Goal: Task Accomplishment & Management: Complete application form

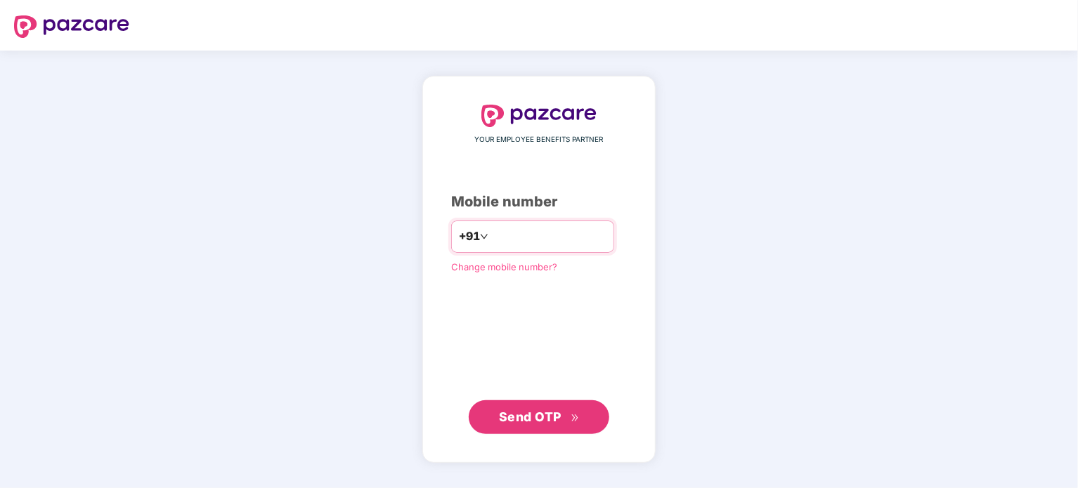
click at [536, 242] on input "number" at bounding box center [548, 237] width 115 height 22
type input "**********"
click at [555, 427] on span "Send OTP" at bounding box center [539, 418] width 81 height 20
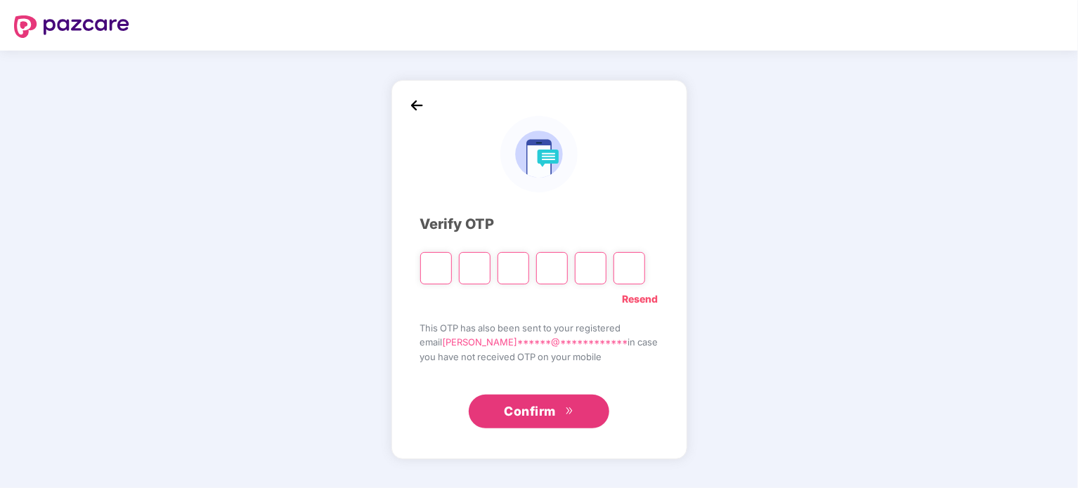
type input "*"
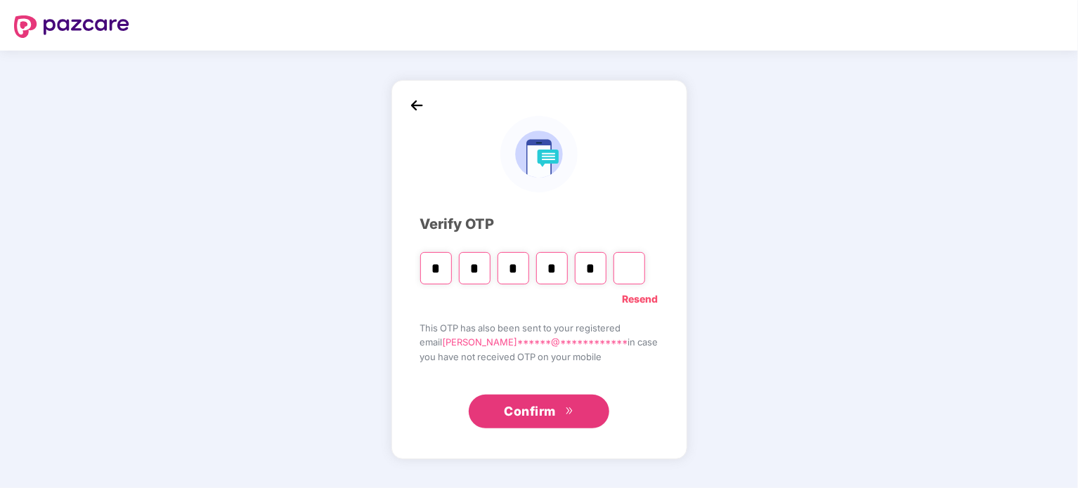
type input "*"
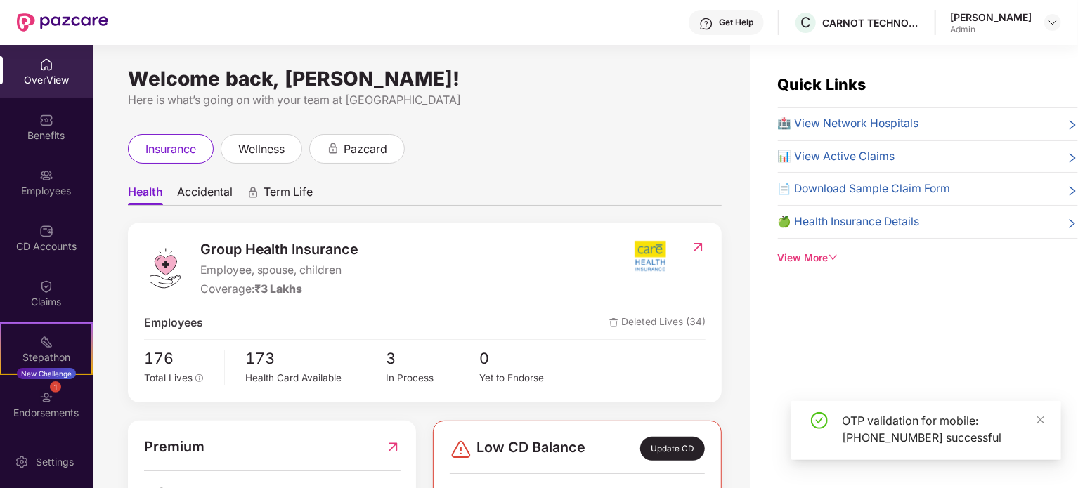
click at [512, 150] on div "insurance wellness pazcard" at bounding box center [425, 149] width 594 height 30
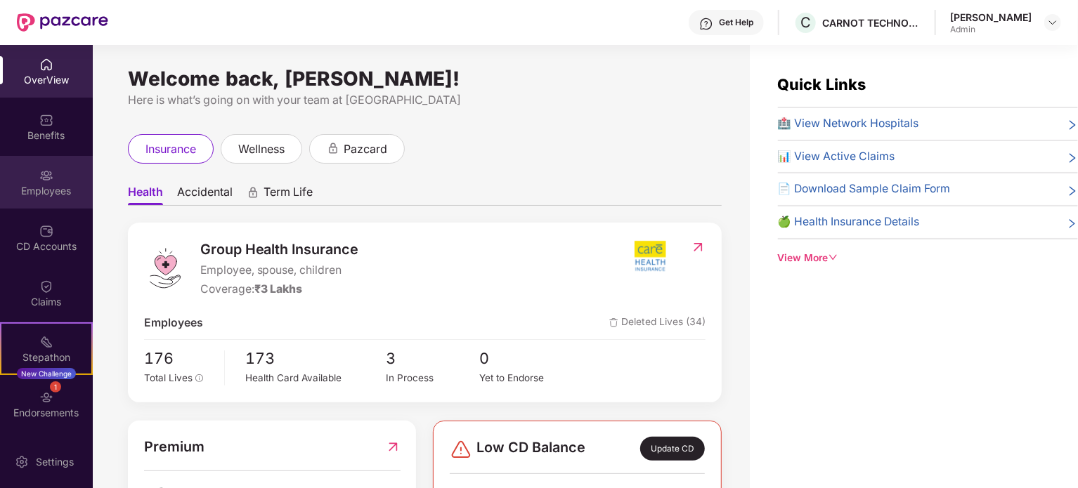
click at [59, 184] on div "Employees" at bounding box center [46, 191] width 93 height 14
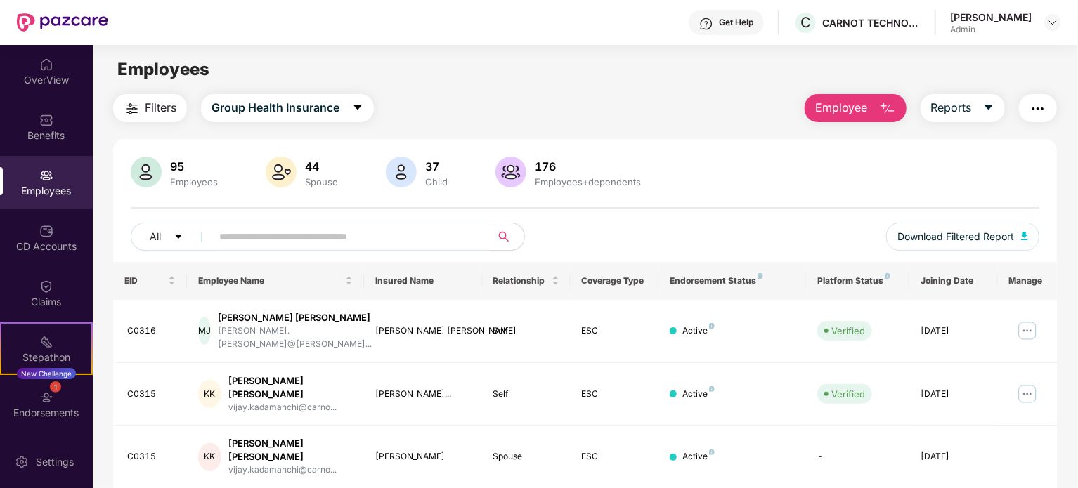
click at [852, 112] on span "Employee" at bounding box center [841, 108] width 53 height 18
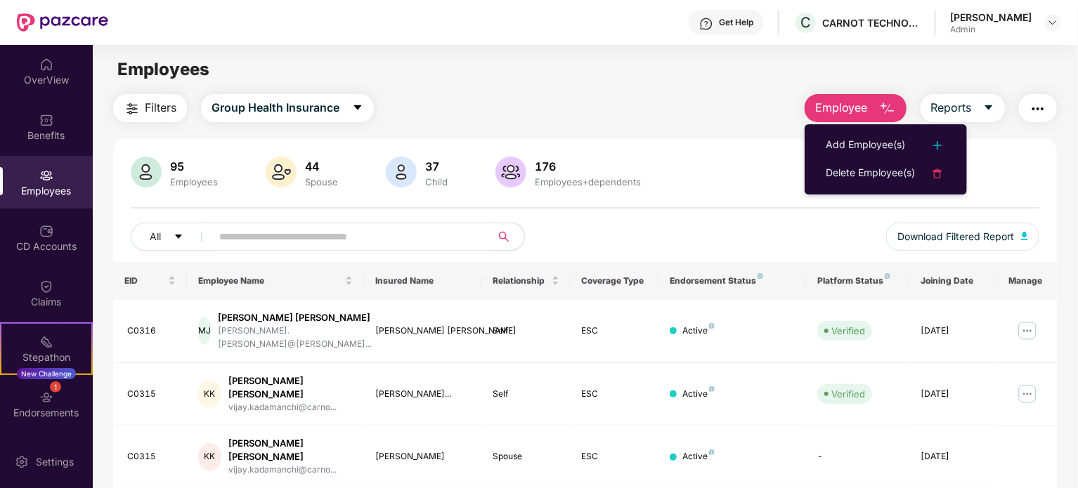
click at [53, 180] on div "Employees" at bounding box center [46, 182] width 93 height 53
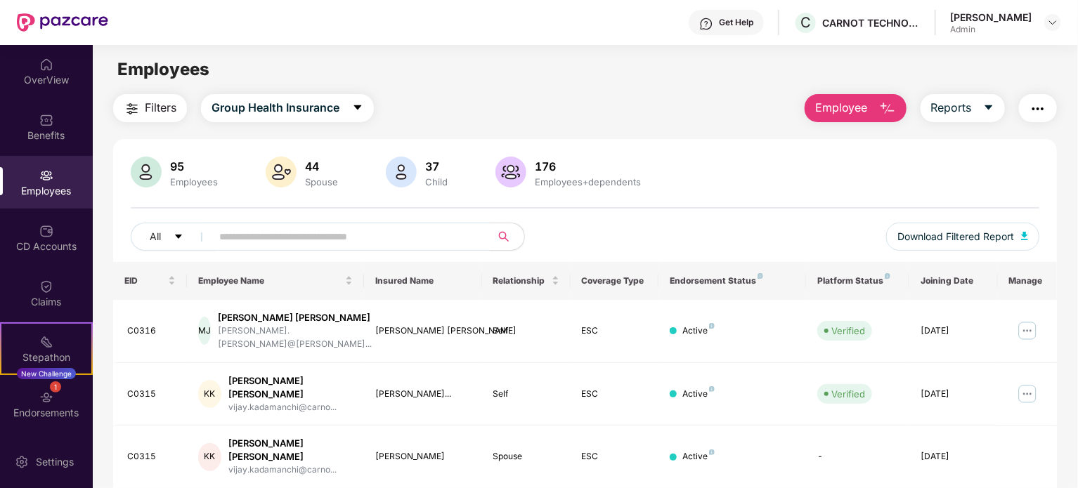
click at [864, 114] on span "Employee" at bounding box center [841, 108] width 53 height 18
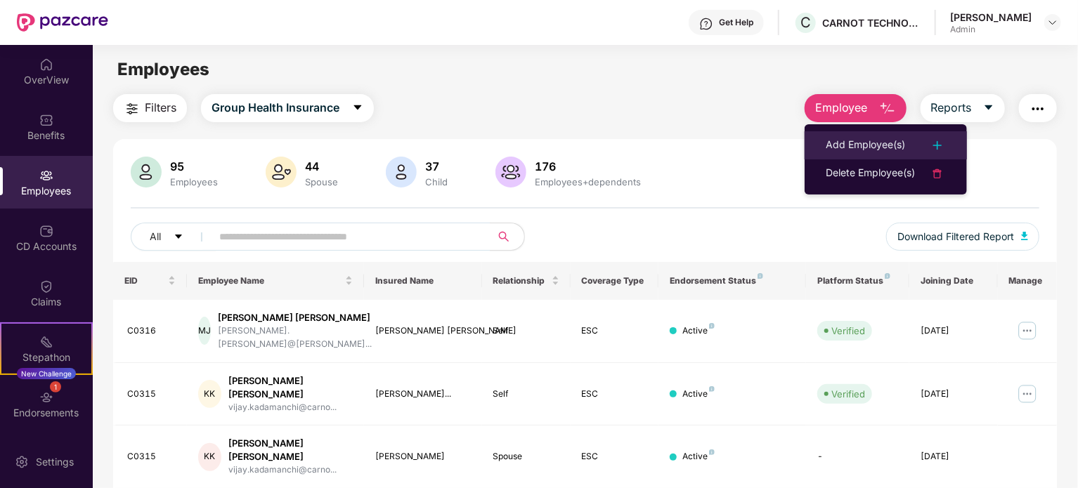
click at [853, 141] on div "Add Employee(s)" at bounding box center [865, 145] width 79 height 17
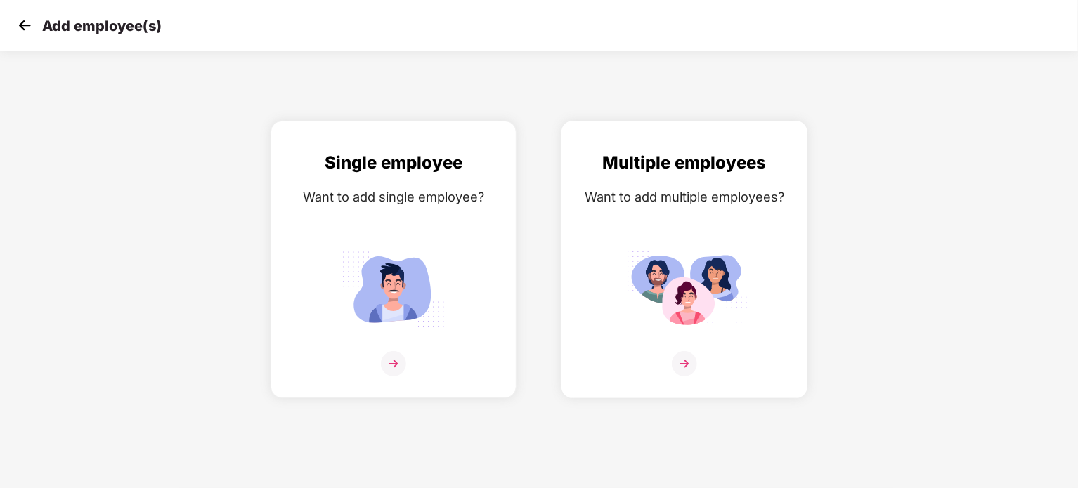
click at [671, 362] on div at bounding box center [684, 372] width 216 height 43
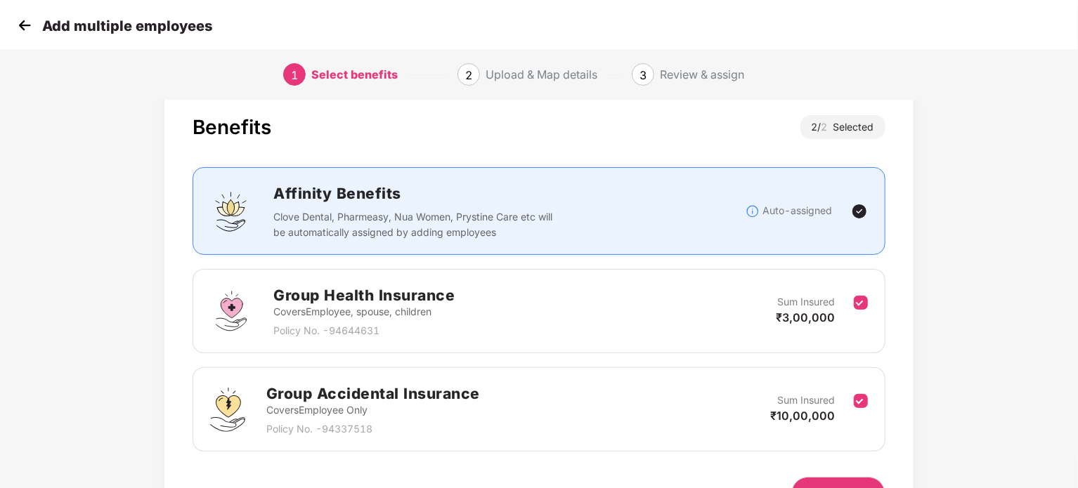
scroll to position [70, 0]
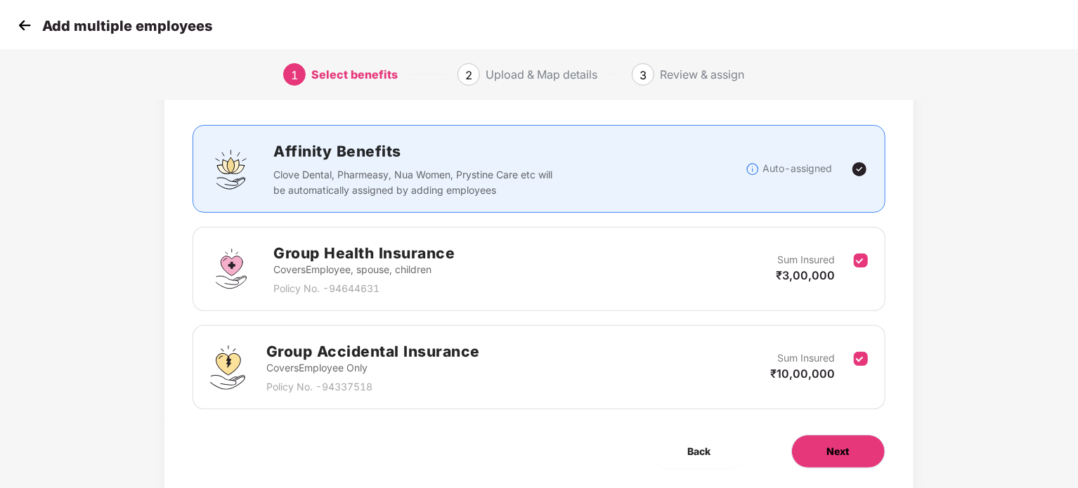
click at [809, 460] on button "Next" at bounding box center [838, 452] width 94 height 34
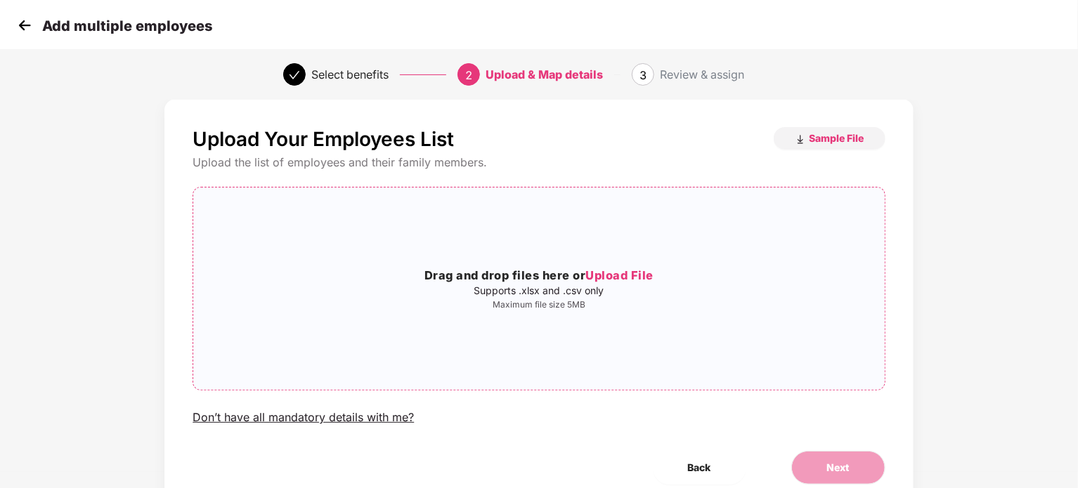
scroll to position [17, 0]
click at [805, 134] on button "Sample File" at bounding box center [830, 137] width 112 height 22
click at [1011, 177] on div "Upload Your Employees List Sample File Upload the list of employees and their f…" at bounding box center [539, 319] width 1078 height 456
click at [637, 275] on span "Upload File" at bounding box center [619, 275] width 68 height 14
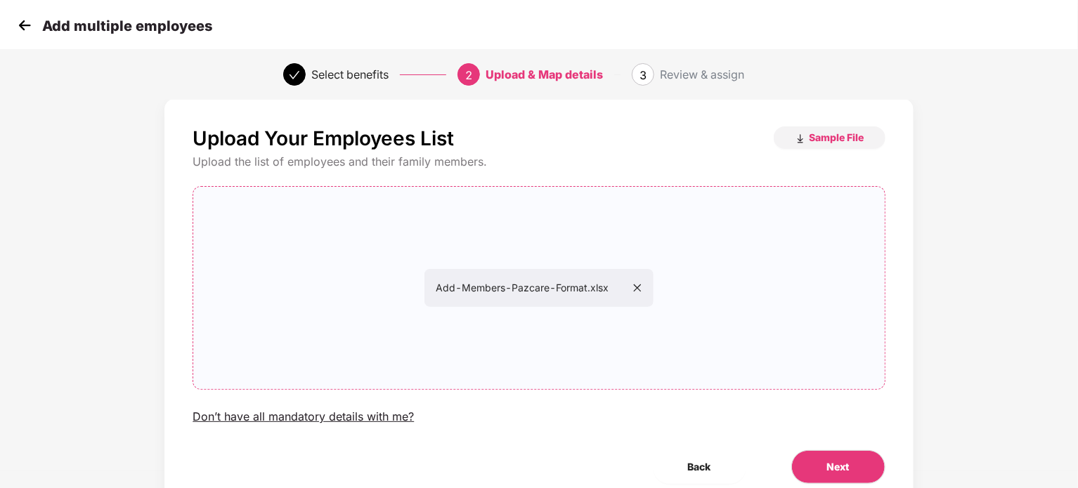
click at [1029, 334] on div "Upload Your Employees List Sample File Upload the list of employees and their f…" at bounding box center [539, 319] width 1078 height 456
click at [848, 465] on span "Next" at bounding box center [838, 467] width 22 height 15
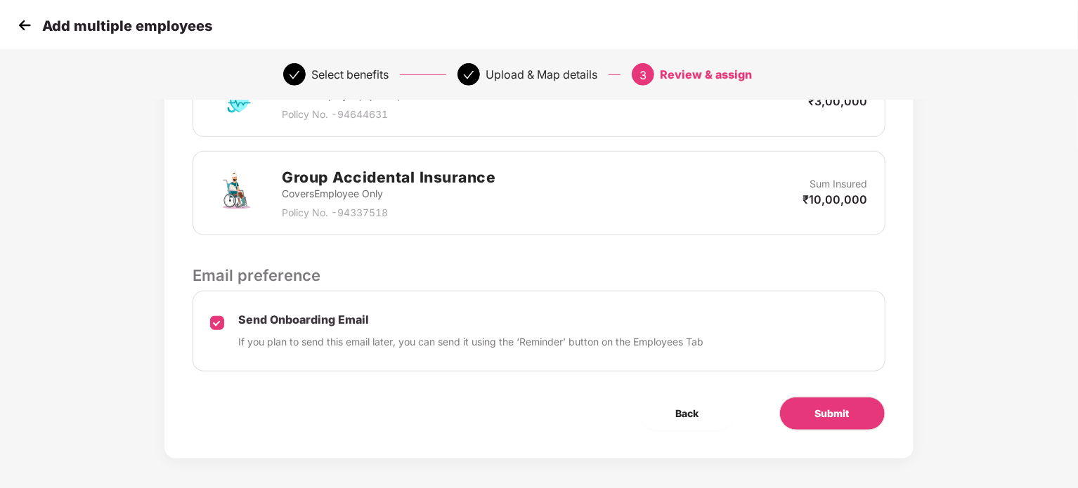
scroll to position [391, 0]
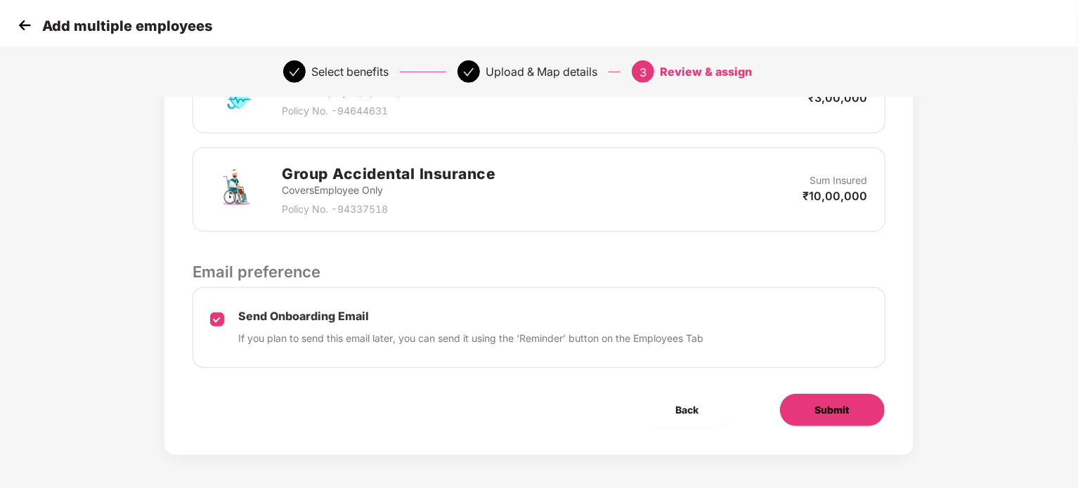
click at [815, 417] on button "Submit" at bounding box center [832, 411] width 106 height 34
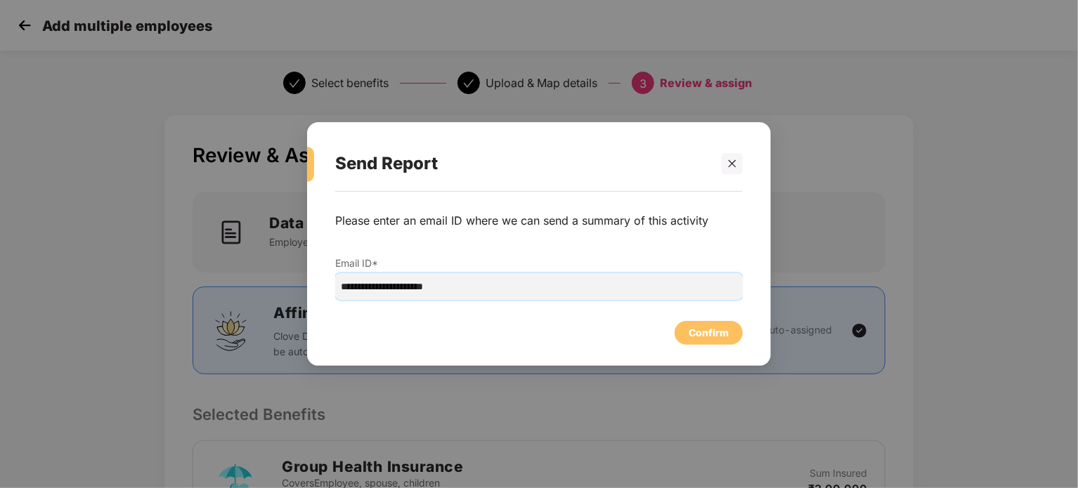
click at [462, 285] on input "**********" at bounding box center [539, 286] width 408 height 27
click at [703, 332] on div "Confirm" at bounding box center [709, 332] width 40 height 15
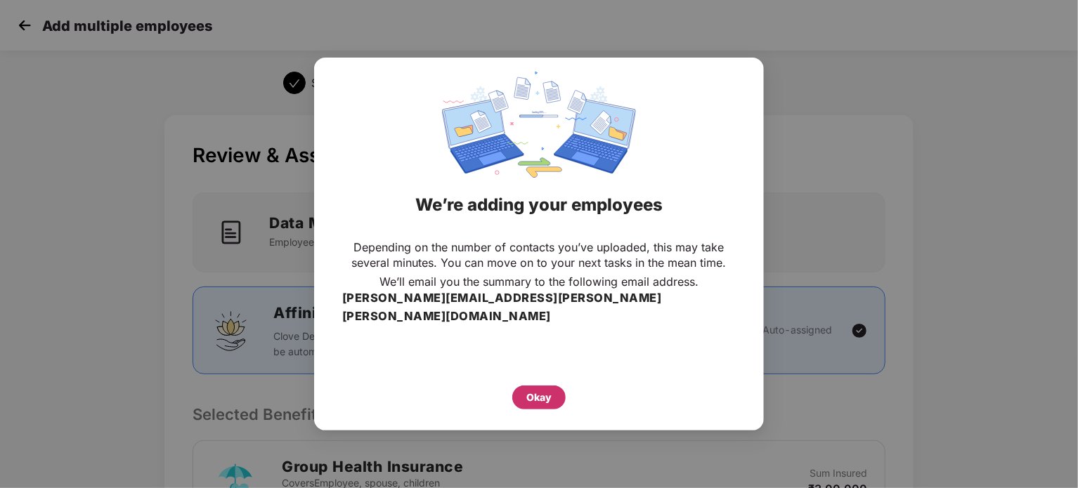
click at [531, 391] on div "Okay" at bounding box center [538, 397] width 25 height 15
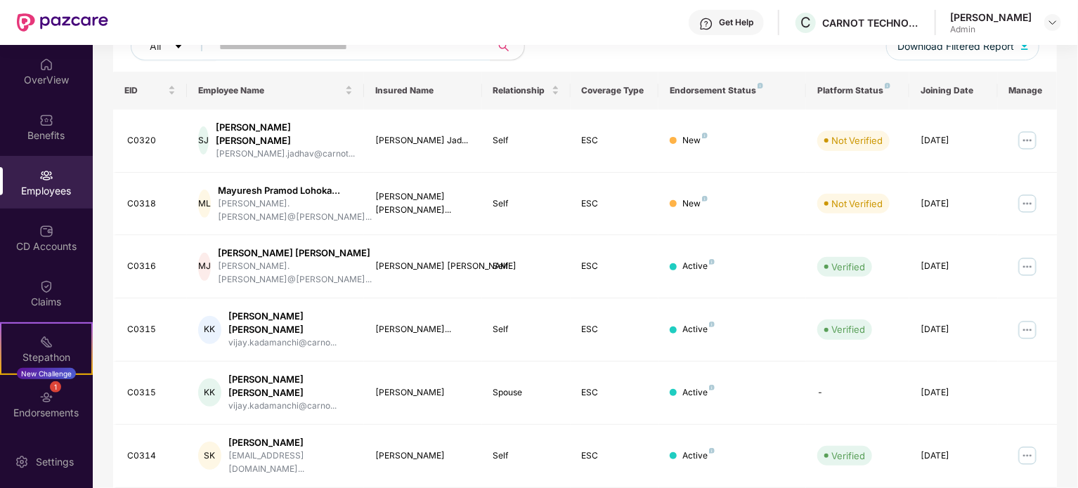
scroll to position [211, 0]
